Goal: Task Accomplishment & Management: Manage account settings

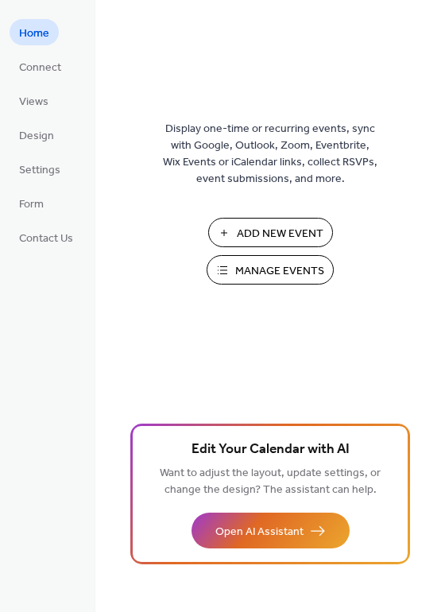
click at [268, 274] on span "Manage Events" at bounding box center [279, 271] width 89 height 17
click at [277, 274] on span "Manage Events" at bounding box center [279, 271] width 89 height 17
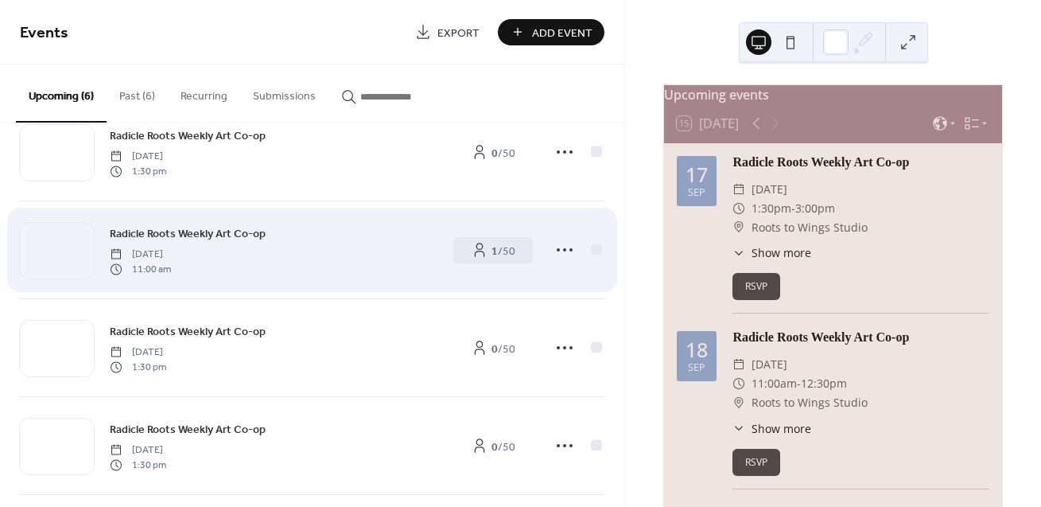
scroll to position [53, 0]
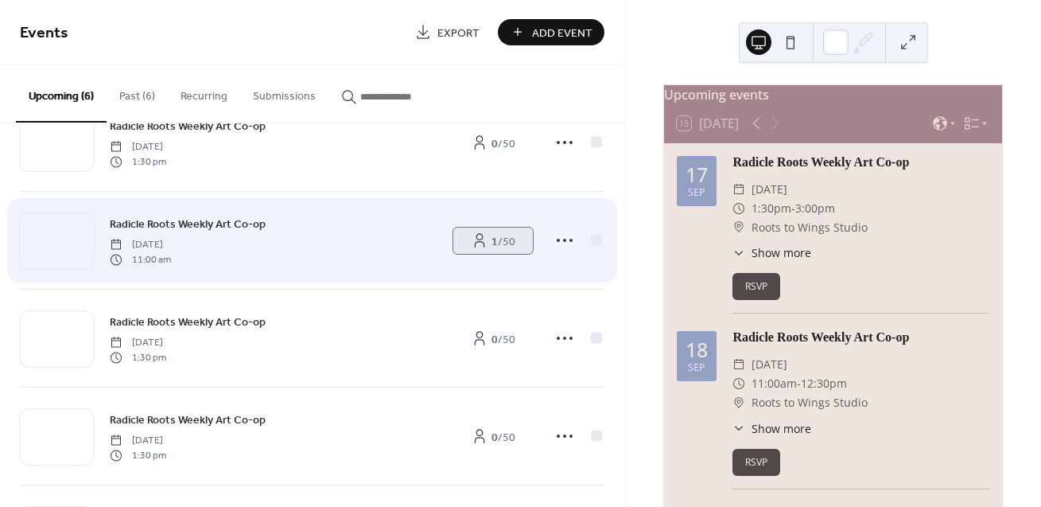
click at [478, 237] on icon at bounding box center [480, 240] width 16 height 16
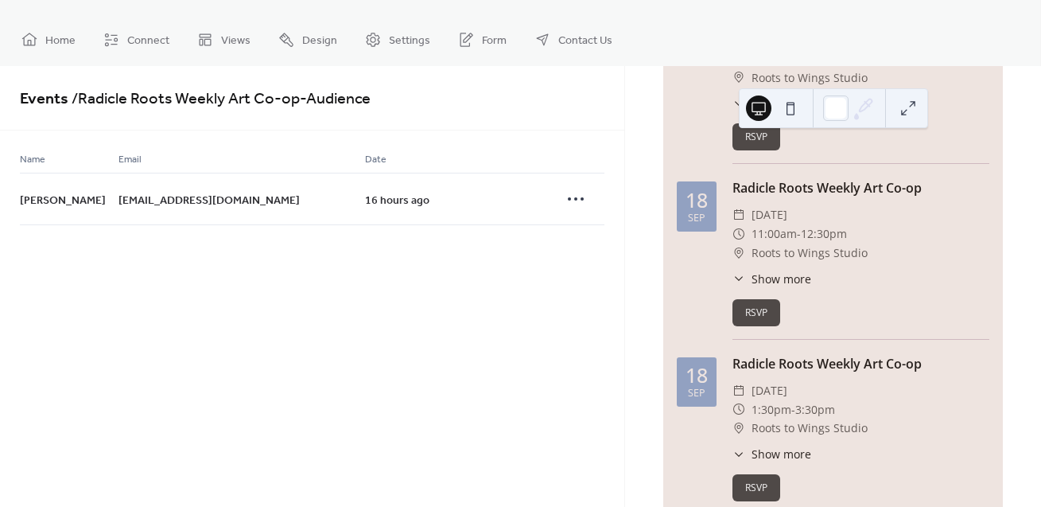
scroll to position [317, 0]
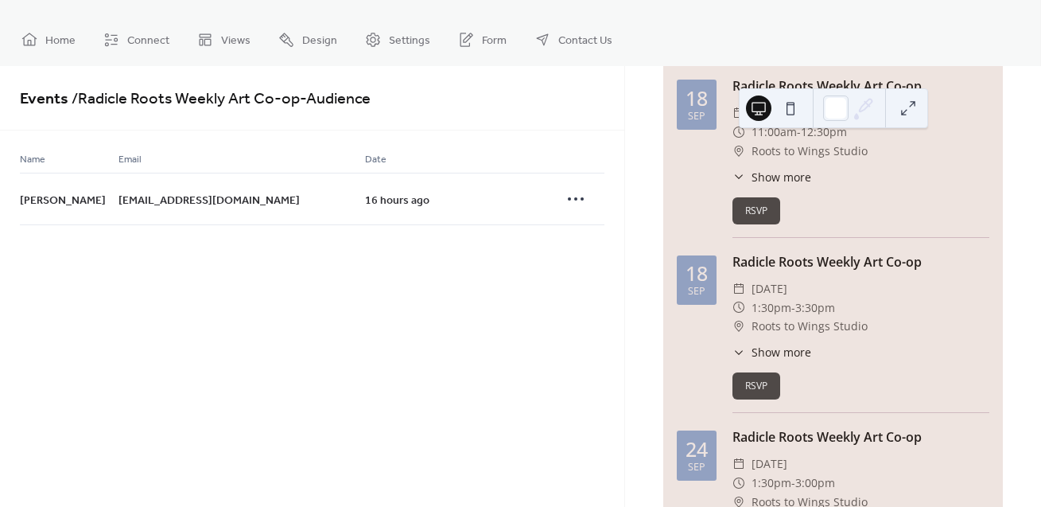
click at [891, 199] on div "Radicle Roots Weekly Art Co-op ​ Thursday, September 18, 2025 ​ 11:00am - 12:30…" at bounding box center [860, 156] width 257 height 161
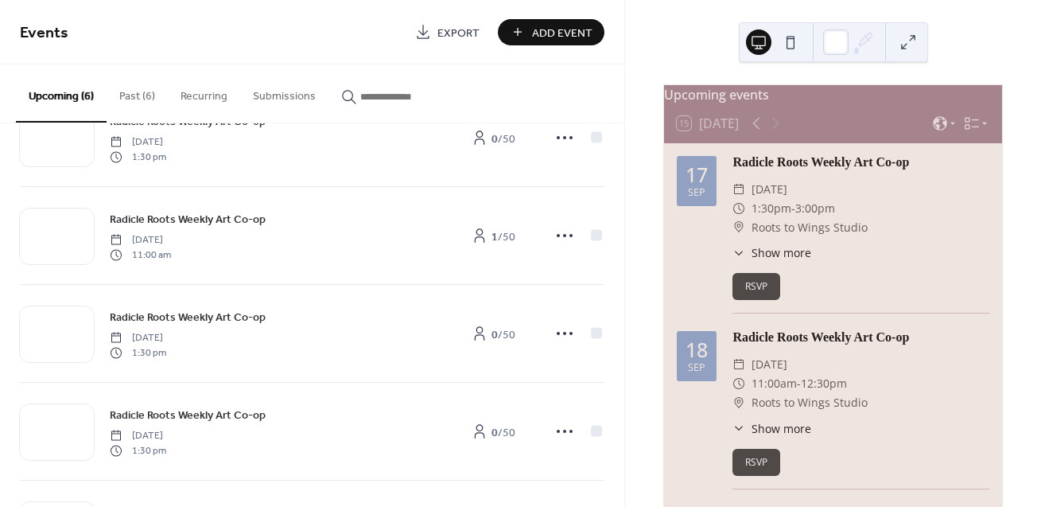
scroll to position [60, 0]
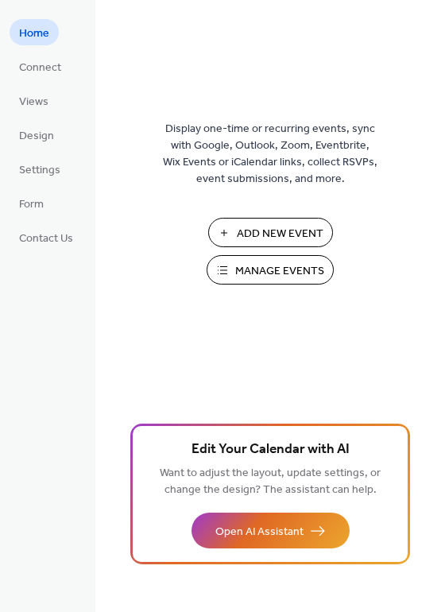
click at [248, 271] on span "Manage Events" at bounding box center [279, 271] width 89 height 17
click at [315, 276] on span "Manage Events" at bounding box center [279, 271] width 89 height 17
click at [251, 272] on span "Manage Events" at bounding box center [279, 271] width 89 height 17
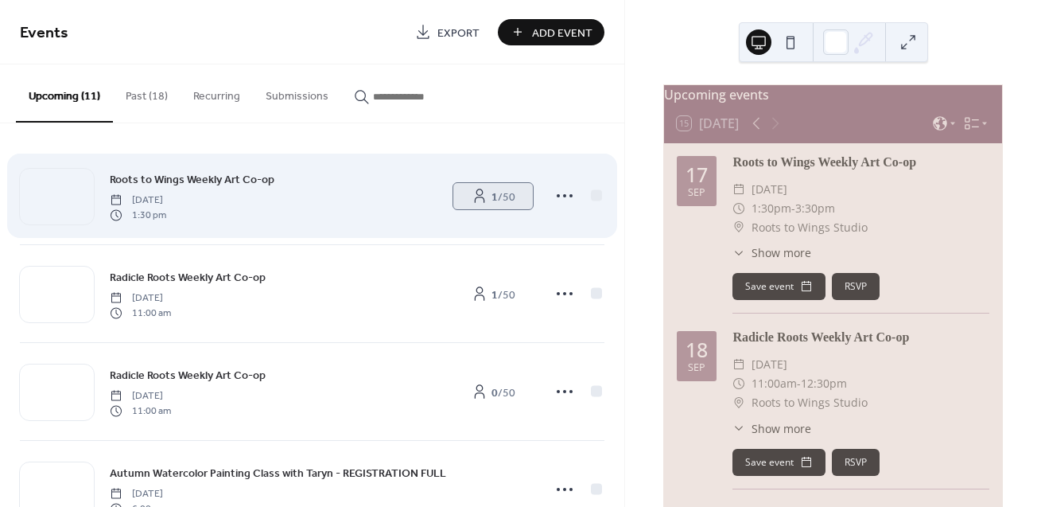
click at [494, 193] on span "1 / 50" at bounding box center [503, 196] width 24 height 17
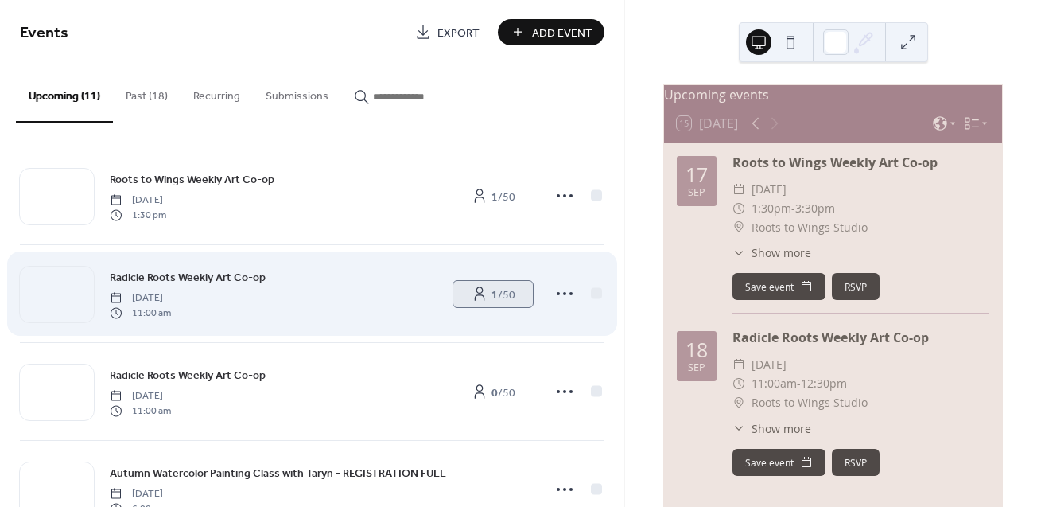
click at [503, 298] on span "1 / 50" at bounding box center [503, 294] width 24 height 17
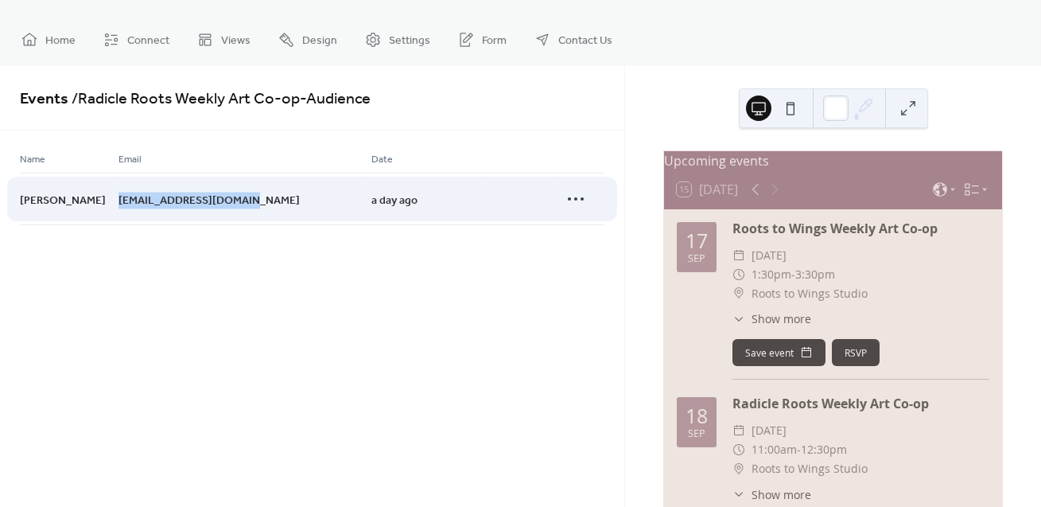
drag, startPoint x: 239, startPoint y: 196, endPoint x: 116, endPoint y: 191, distance: 123.4
click at [118, 191] on div "[EMAIL_ADDRESS][DOMAIN_NAME]" at bounding box center [244, 199] width 253 height 52
copy span "[EMAIL_ADDRESS][DOMAIN_NAME]"
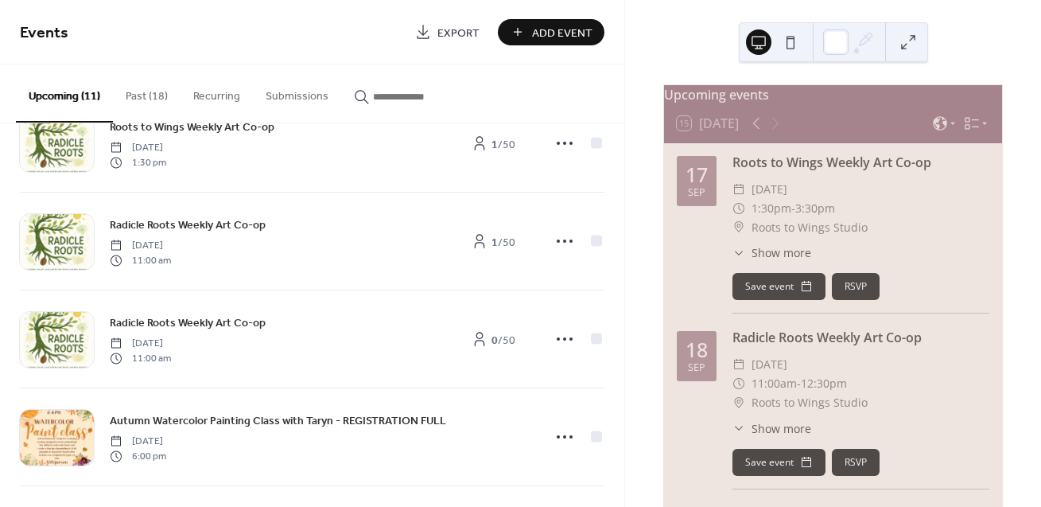
scroll to position [90, 0]
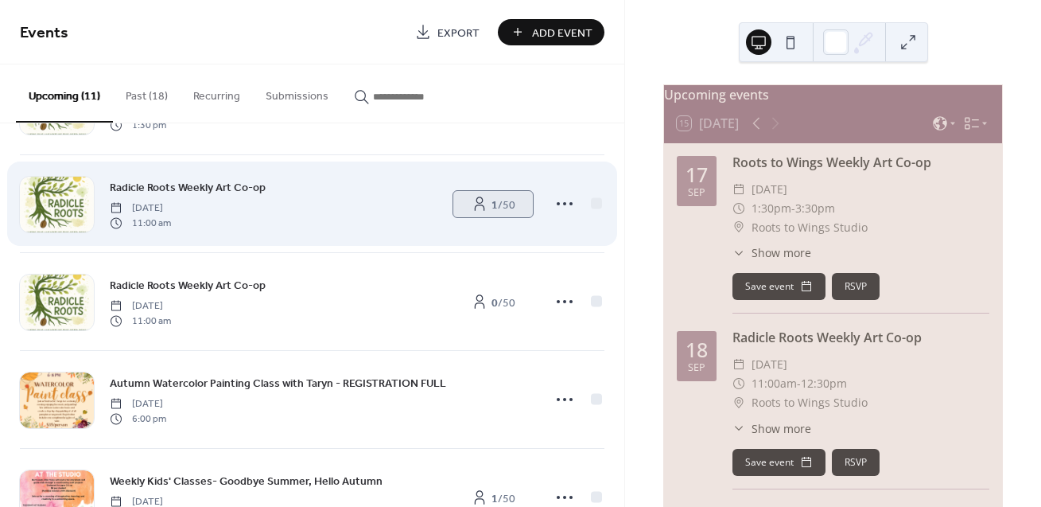
click at [506, 204] on span "1 / 50" at bounding box center [503, 204] width 24 height 17
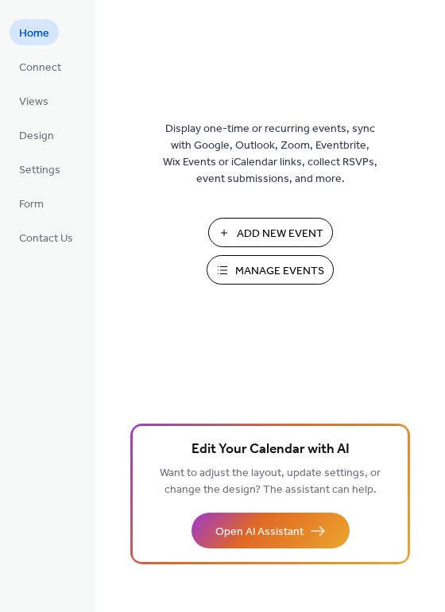
click at [278, 280] on span "Manage Events" at bounding box center [279, 271] width 89 height 17
click at [269, 266] on span "Manage Events" at bounding box center [279, 271] width 89 height 17
click at [277, 265] on span "Manage Events" at bounding box center [279, 271] width 89 height 17
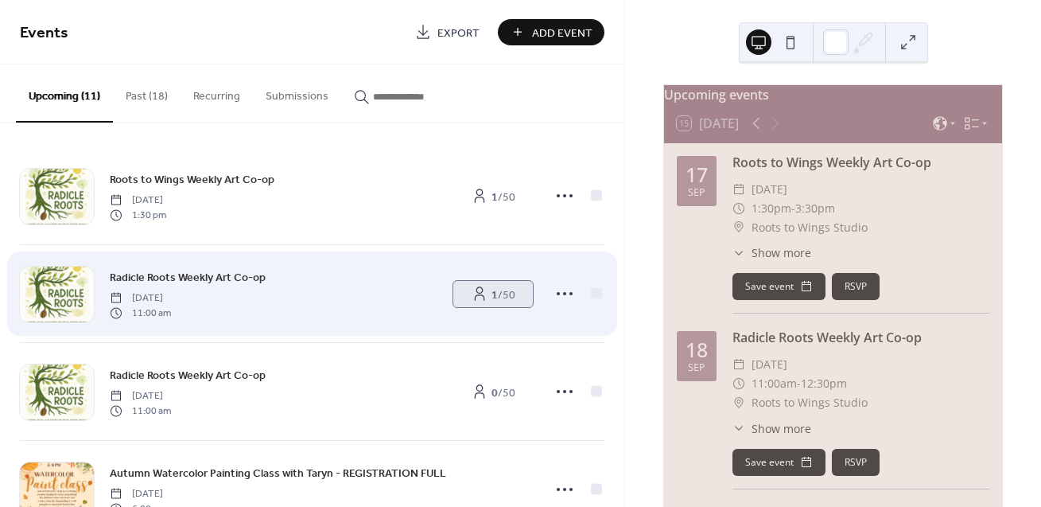
click at [510, 294] on span "1 / 50" at bounding box center [503, 294] width 24 height 17
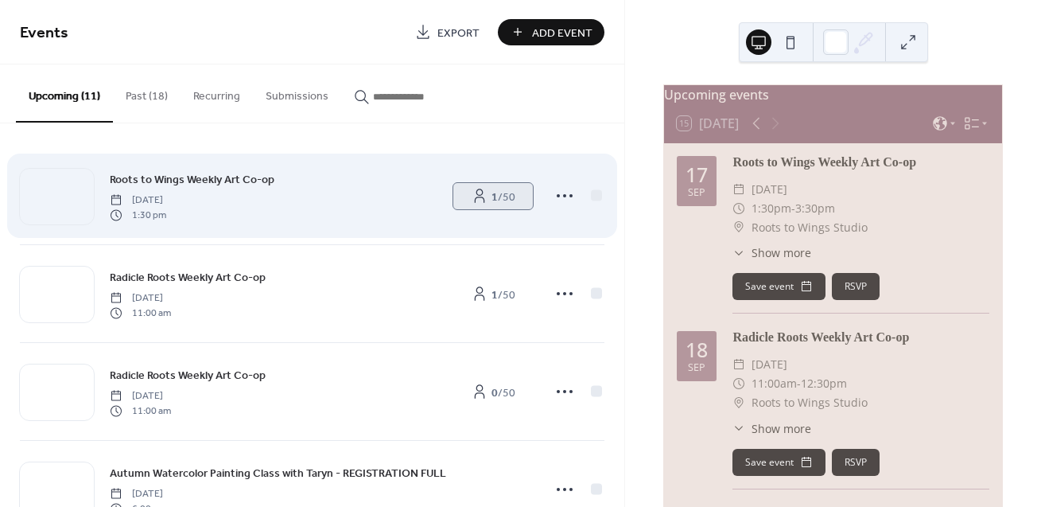
click at [495, 203] on span "1 / 50" at bounding box center [503, 196] width 24 height 17
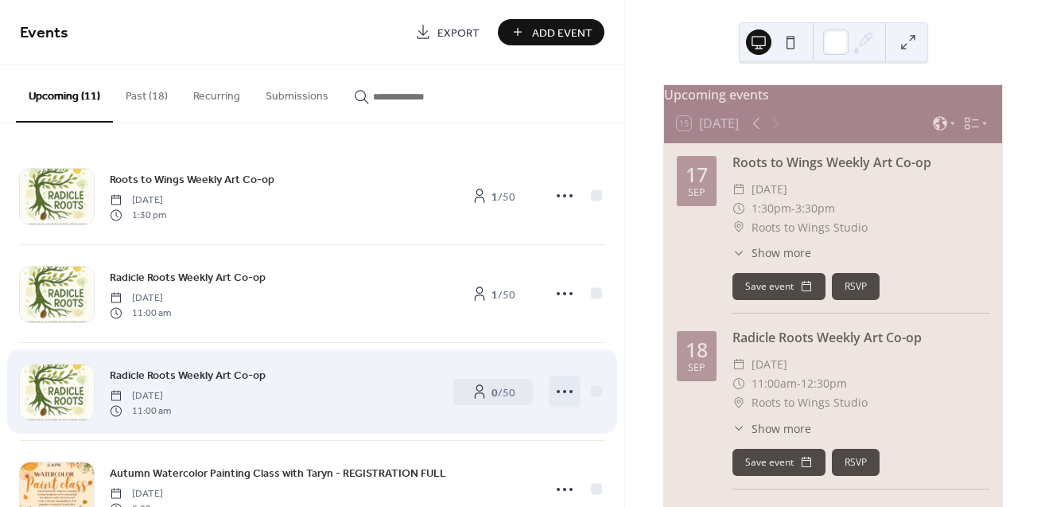
click at [569, 390] on icon at bounding box center [564, 391] width 25 height 25
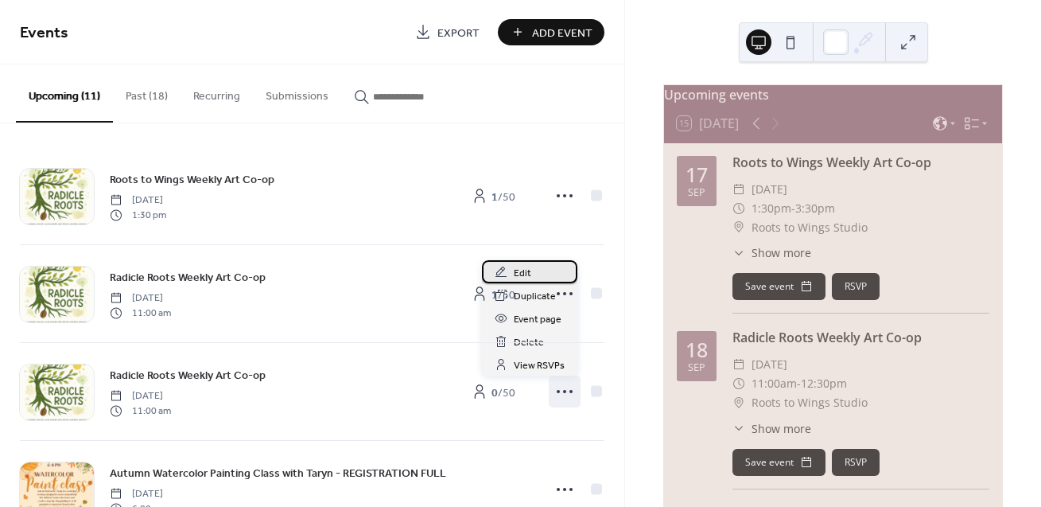
click at [523, 274] on span "Edit" at bounding box center [522, 273] width 17 height 17
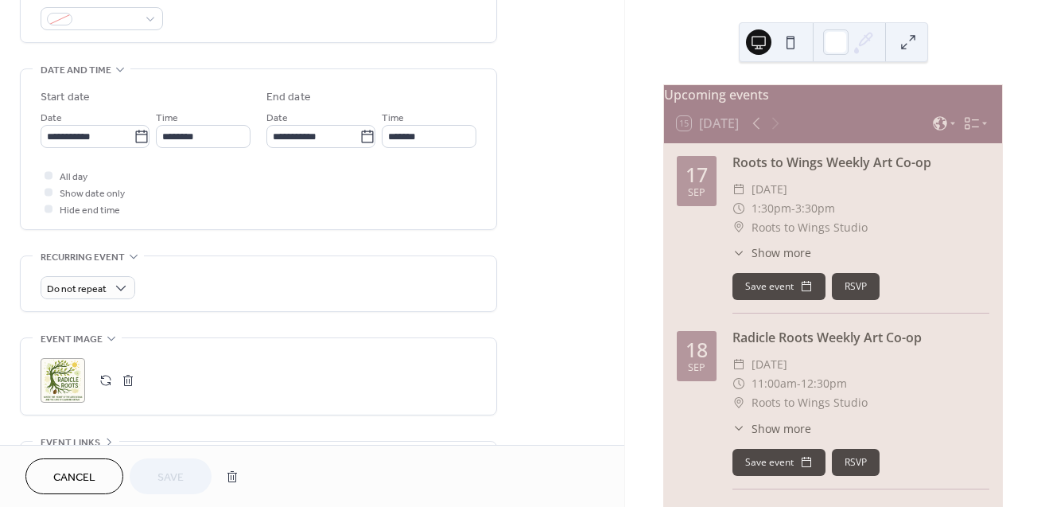
scroll to position [452, 0]
click at [193, 134] on input "********" at bounding box center [203, 133] width 95 height 23
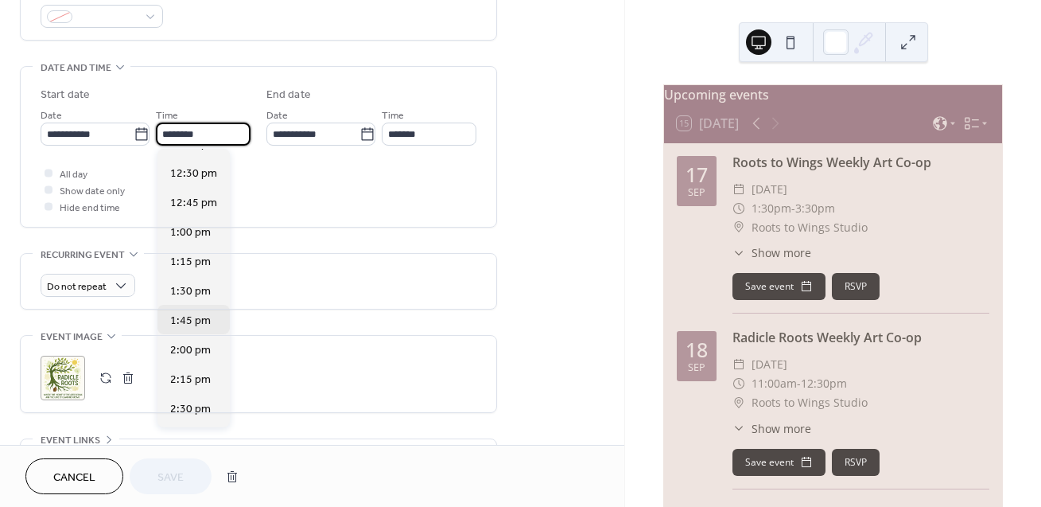
scroll to position [1461, 0]
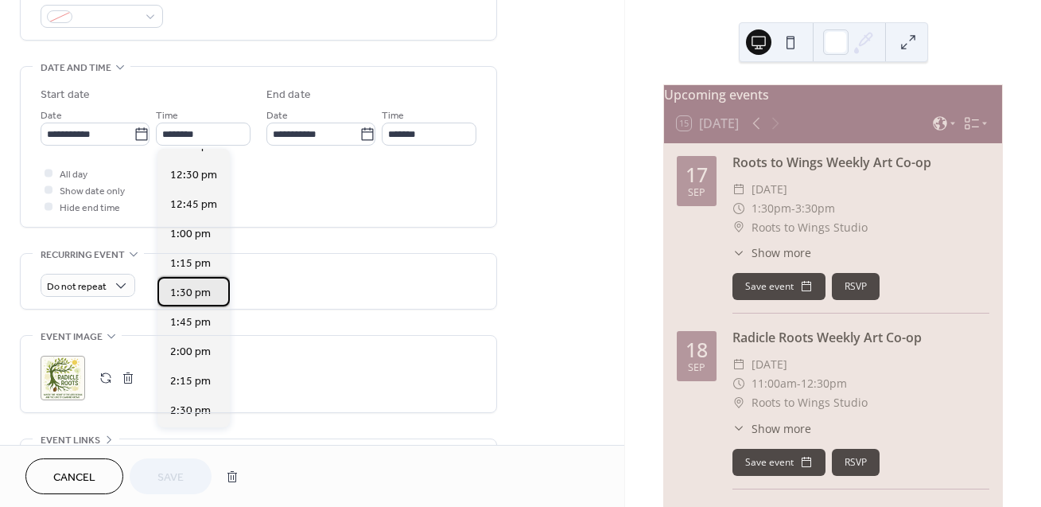
click at [190, 278] on div "1:30 pm" at bounding box center [193, 291] width 72 height 29
type input "*******"
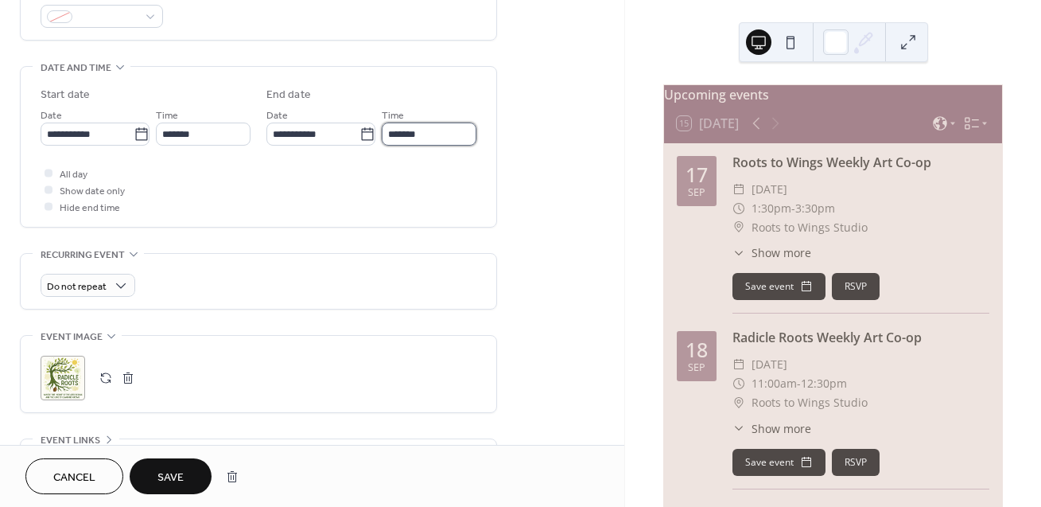
click at [403, 134] on input "*******" at bounding box center [429, 133] width 95 height 23
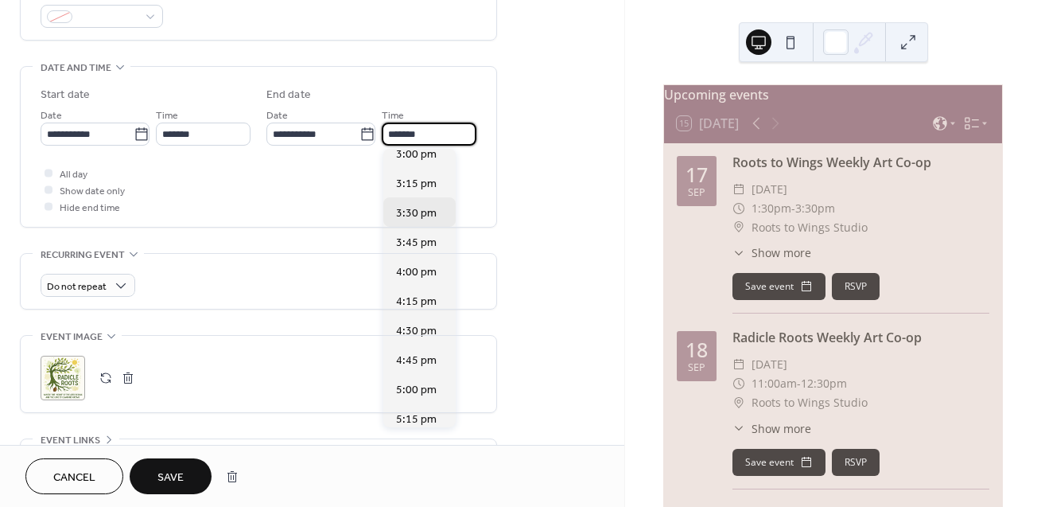
scroll to position [141, 0]
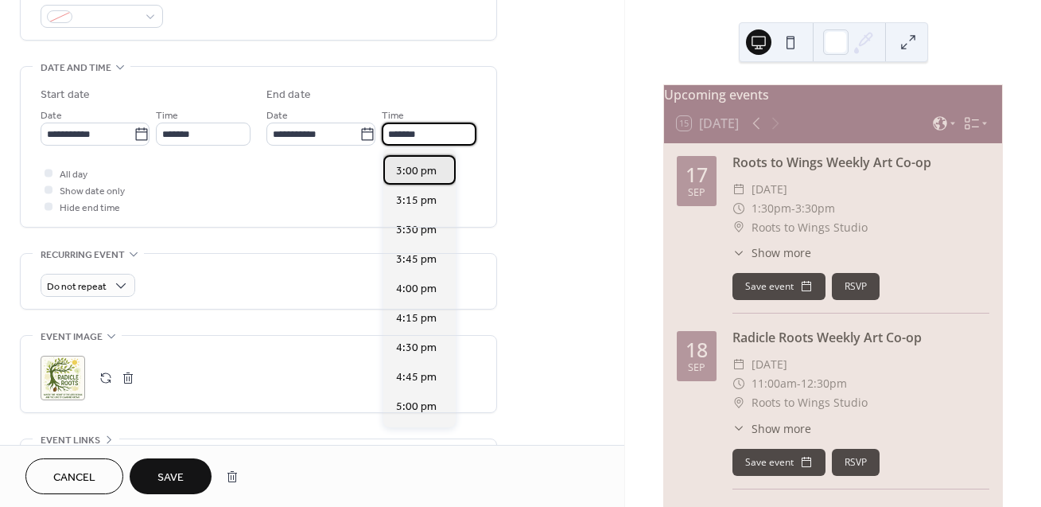
click at [418, 173] on span "3:00 pm" at bounding box center [416, 171] width 41 height 17
type input "*******"
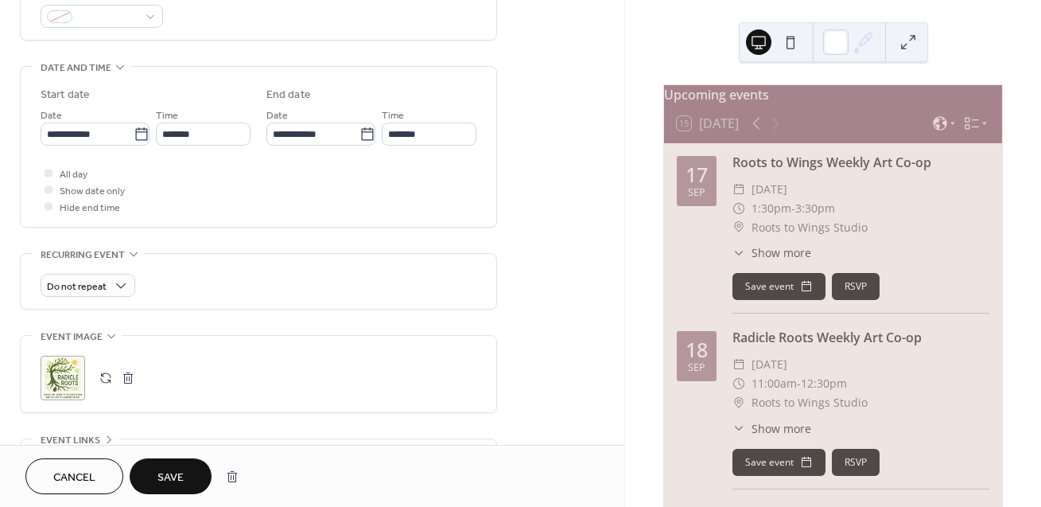
click at [182, 479] on span "Save" at bounding box center [170, 477] width 26 height 17
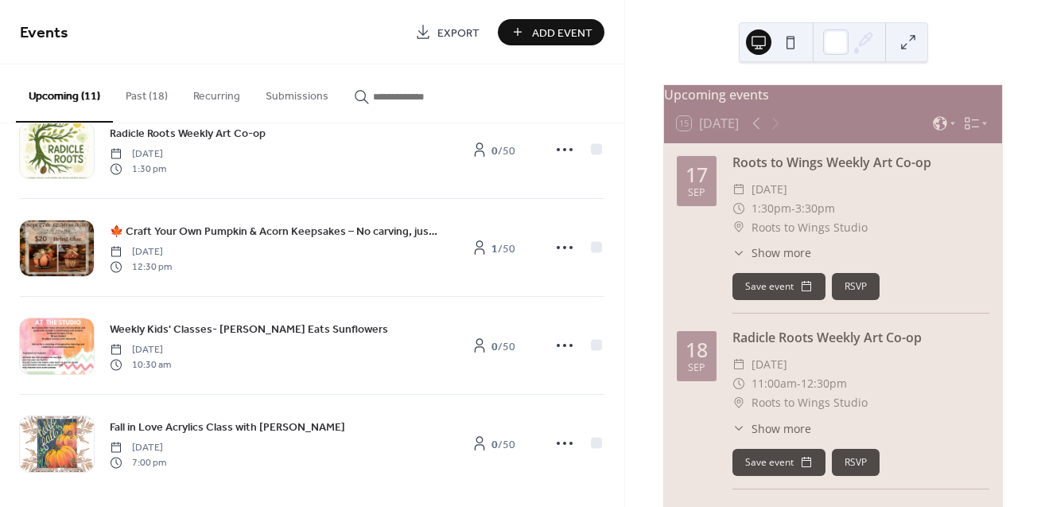
scroll to position [740, 0]
